Goal: Information Seeking & Learning: Learn about a topic

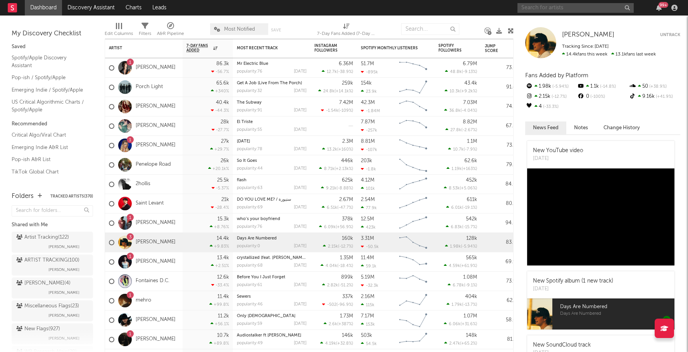
click at [543, 10] on input "text" at bounding box center [576, 8] width 116 height 10
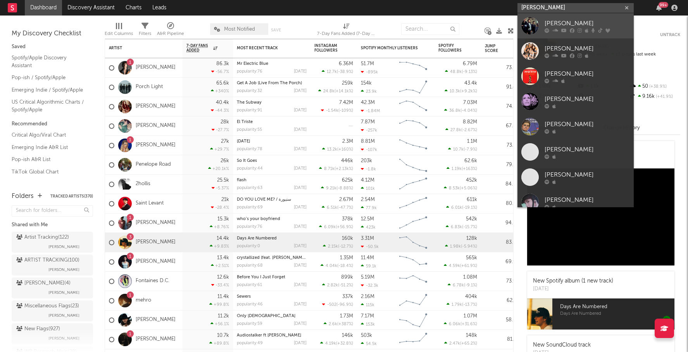
type input "[PERSON_NAME]"
click at [570, 17] on link "[PERSON_NAME]" at bounding box center [576, 25] width 116 height 25
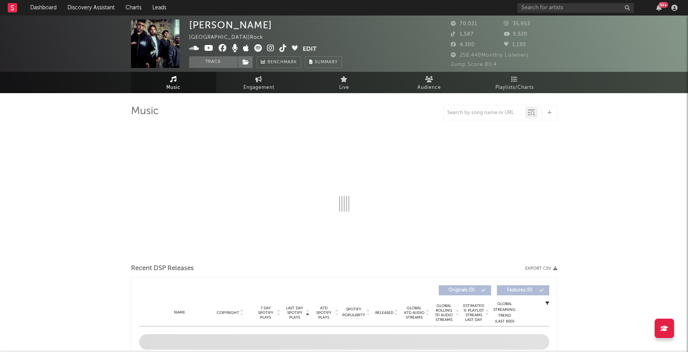
select select "6m"
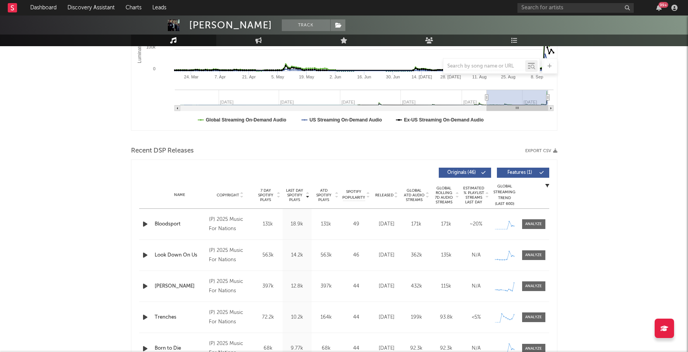
scroll to position [179, 0]
